Goal: Use online tool/utility: Use online tool/utility

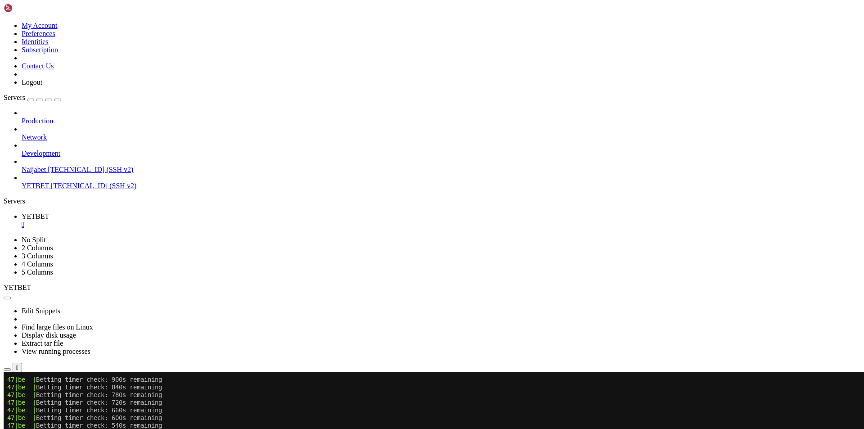
scroll to position [3211, 0]
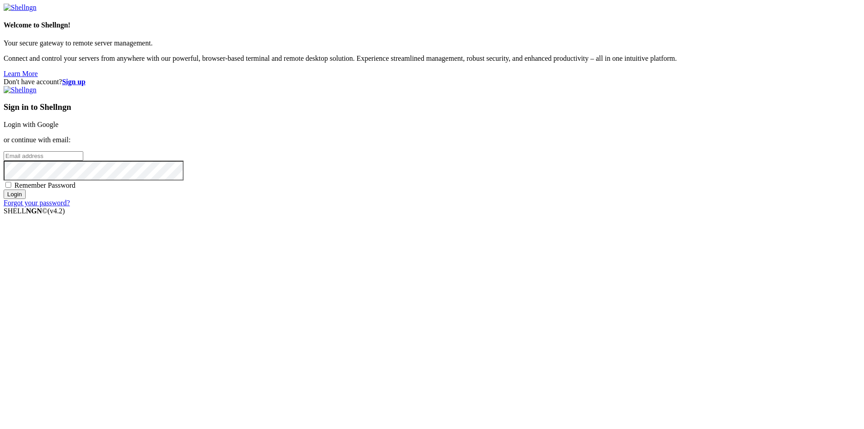
click at [58, 128] on link "Login with Google" at bounding box center [31, 125] width 55 height 8
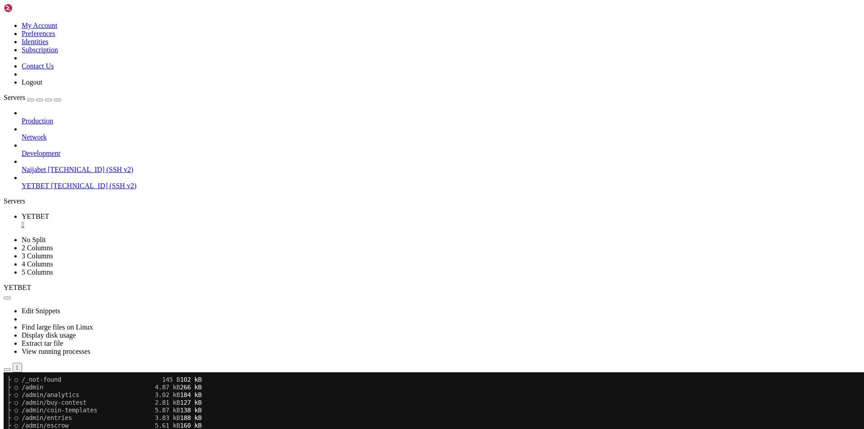
scroll to position [3938, 0]
drag, startPoint x: 589, startPoint y: 589, endPoint x: 591, endPoint y: 599, distance: 10.3
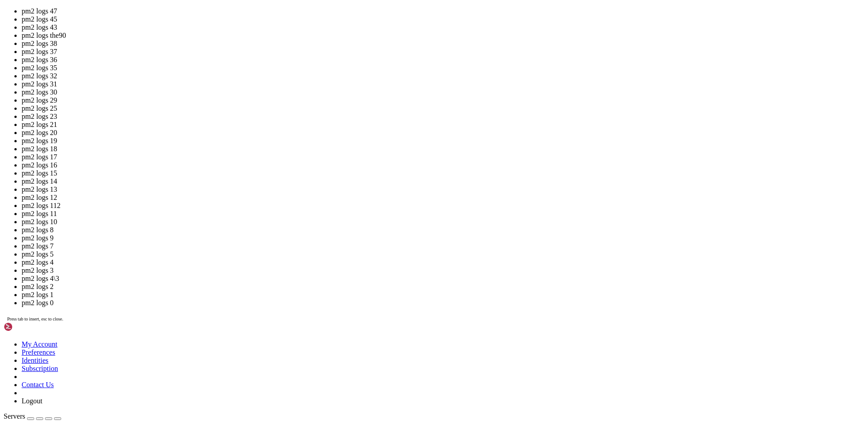
scroll to position [4228, 0]
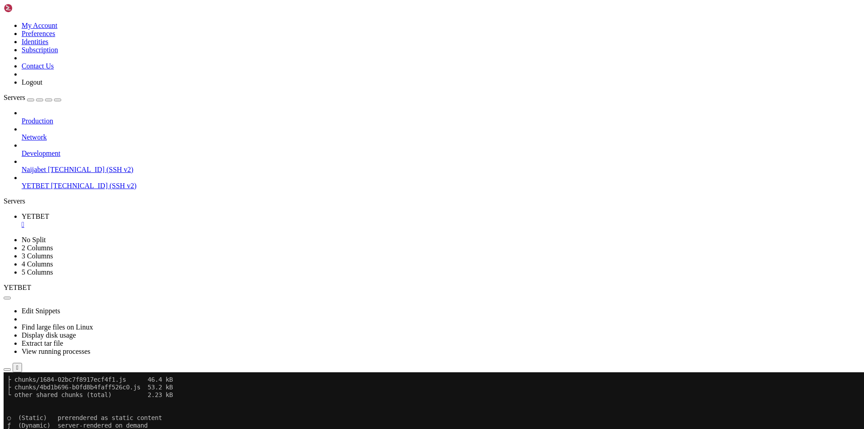
drag, startPoint x: 113, startPoint y: 724, endPoint x: 152, endPoint y: 720, distance: 38.9
copy x-row "12,435,888"
